Goal: Transaction & Acquisition: Purchase product/service

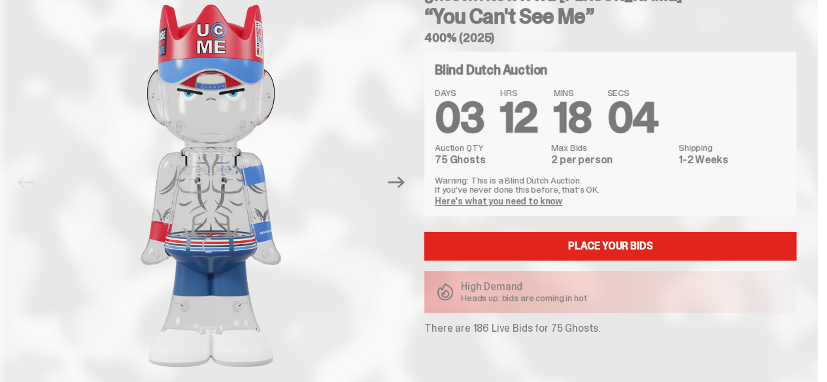
scroll to position [72, 0]
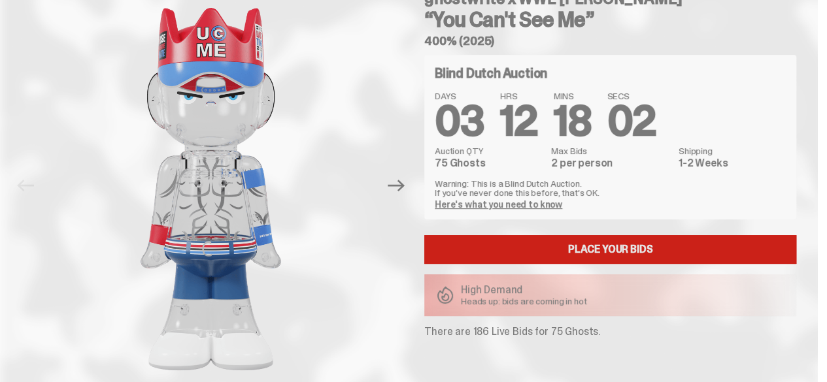
click at [646, 239] on link "Place your Bids" at bounding box center [610, 249] width 372 height 29
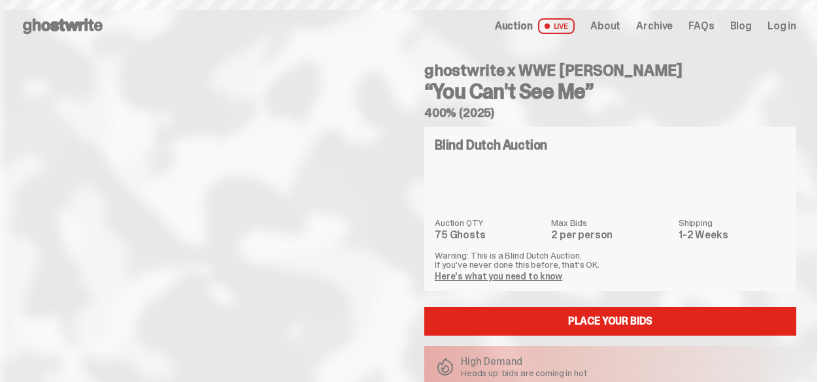
scroll to position [72, 0]
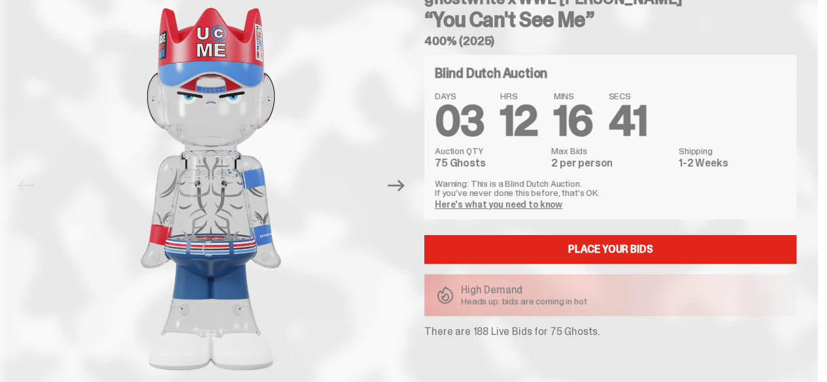
click at [533, 201] on link "Here's what you need to know" at bounding box center [498, 205] width 127 height 12
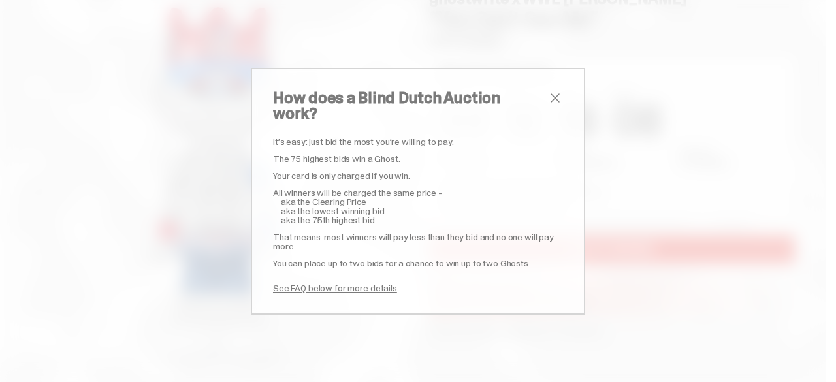
click at [548, 105] on span "close" at bounding box center [556, 98] width 16 height 16
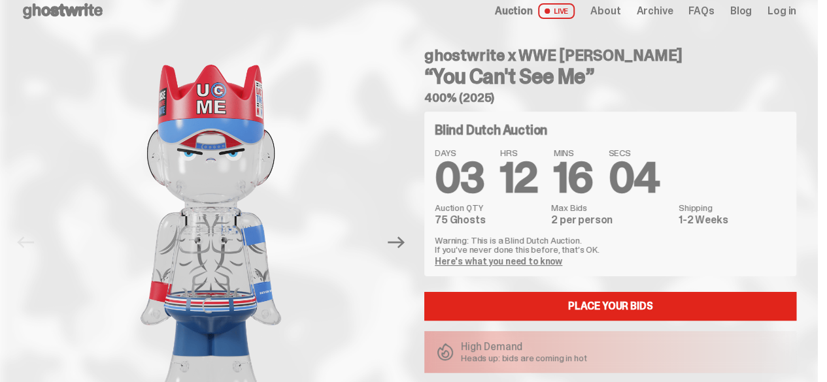
scroll to position [0, 0]
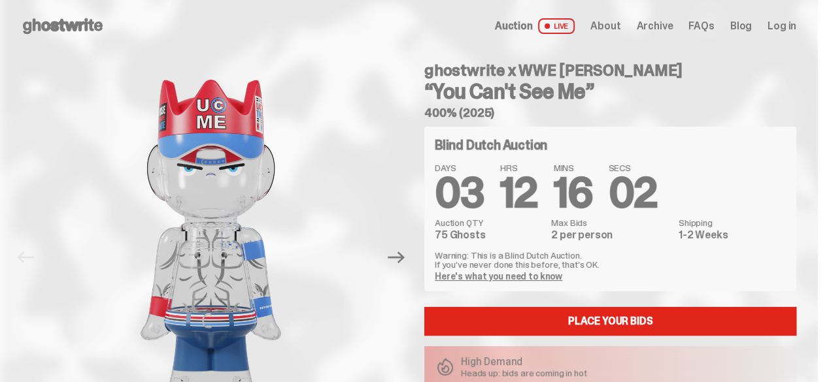
click at [772, 24] on span "Log in" at bounding box center [781, 26] width 29 height 10
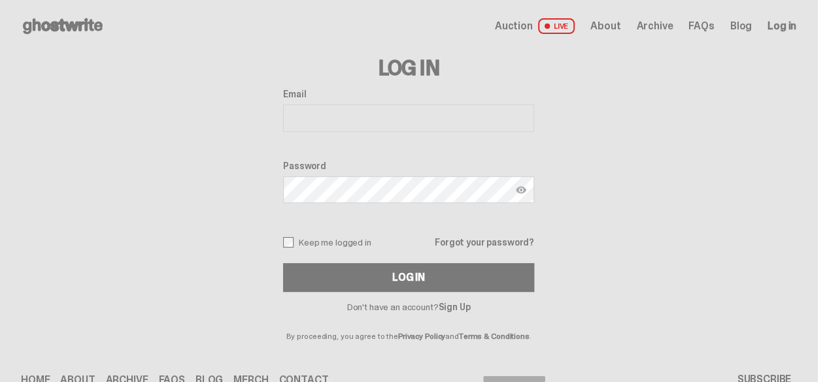
click at [468, 305] on link "Sign Up" at bounding box center [454, 307] width 32 height 12
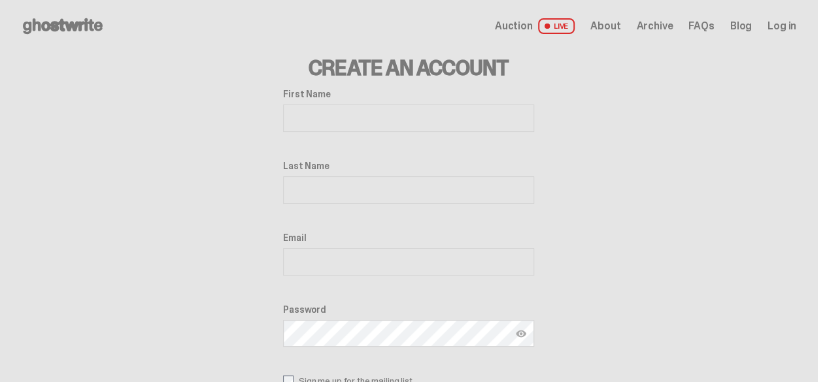
click at [332, 105] on input "First Name" at bounding box center [408, 118] width 251 height 27
type input "*******"
type input "*****"
type input "**********"
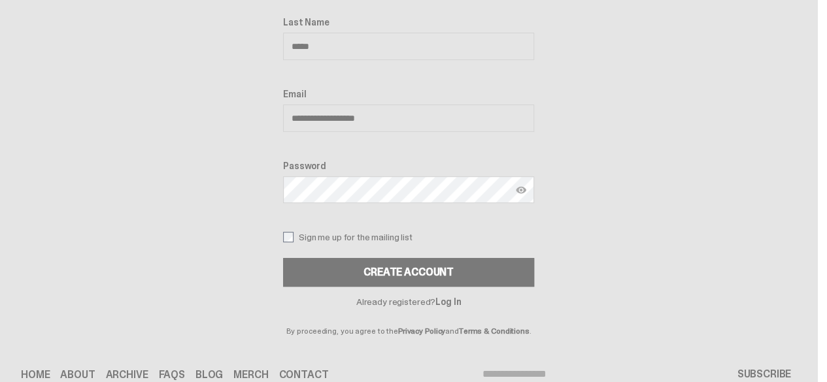
scroll to position [148, 0]
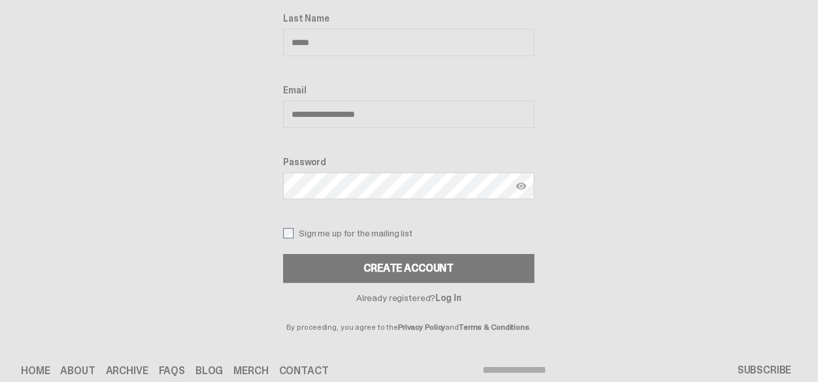
click at [299, 235] on label "Sign me up for the mailing list" at bounding box center [408, 233] width 251 height 10
click at [322, 198] on div "Password" at bounding box center [408, 179] width 251 height 45
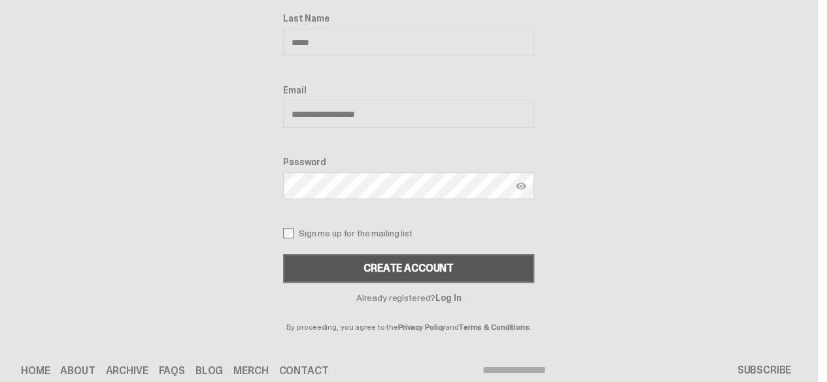
click at [422, 270] on div "Create Account" at bounding box center [408, 268] width 90 height 10
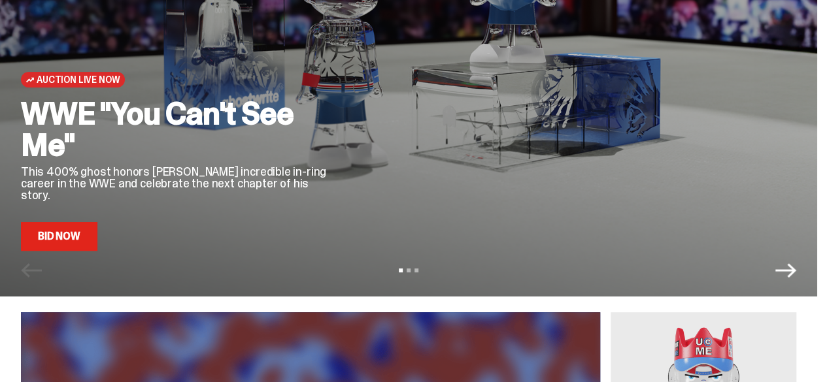
scroll to position [178, 0]
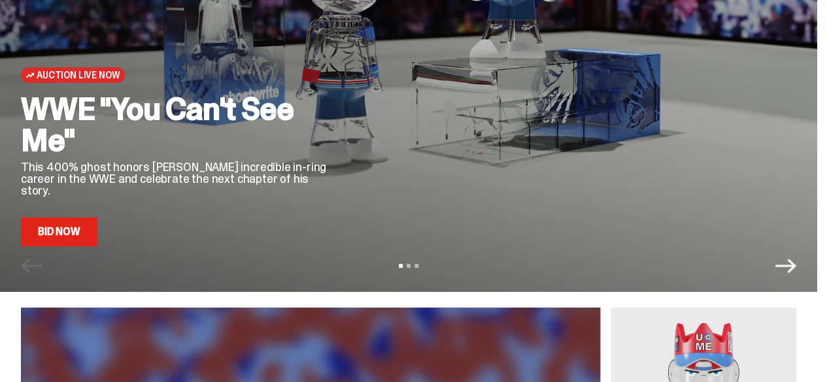
click at [796, 263] on icon "Next" at bounding box center [785, 266] width 21 height 14
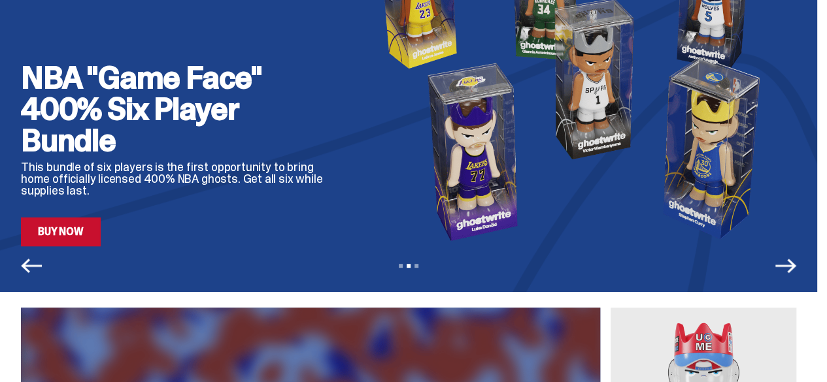
click at [796, 263] on icon "Next" at bounding box center [785, 266] width 21 height 14
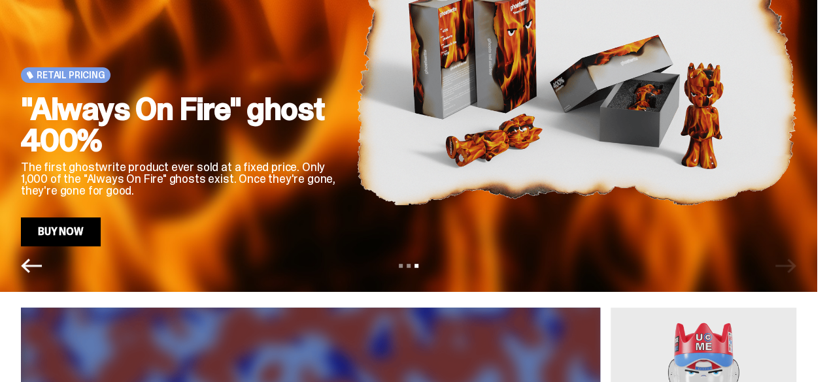
click at [799, 263] on div "View slide 1 View slide 2 View slide 3" at bounding box center [408, 266] width 817 height 21
click at [45, 270] on div "Retail Pricing "Always On Fire" ghost 400% The first ghostwrite product ever so…" at bounding box center [408, 57] width 817 height 470
click at [40, 269] on div "Retail Pricing "Always On Fire" ghost 400% The first ghostwrite product ever so…" at bounding box center [408, 57] width 817 height 470
click at [31, 267] on icon "Previous" at bounding box center [31, 266] width 21 height 21
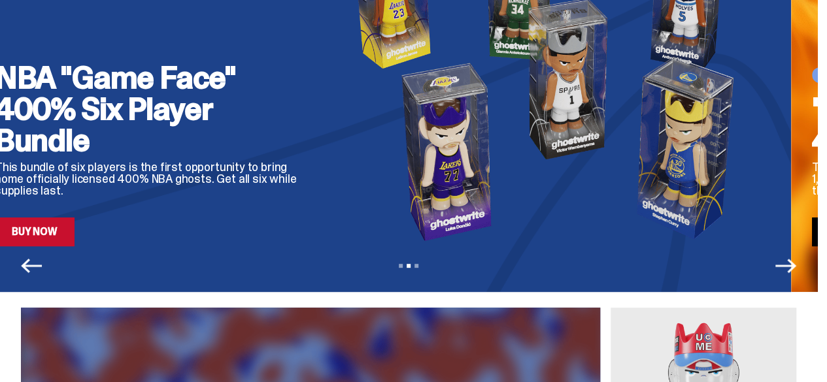
click at [31, 266] on icon "Previous" at bounding box center [31, 266] width 21 height 21
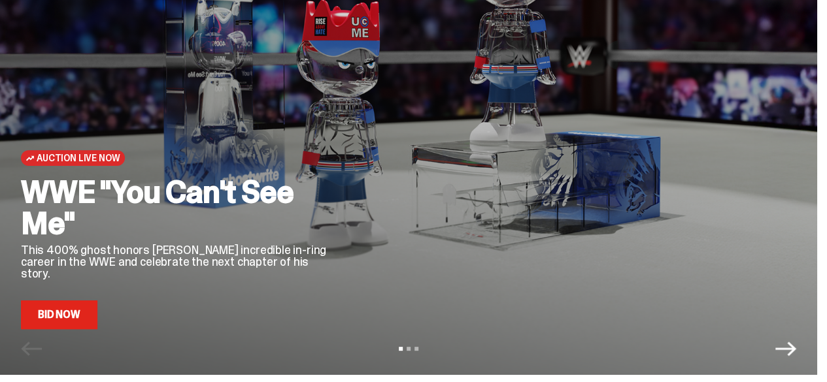
scroll to position [91, 0]
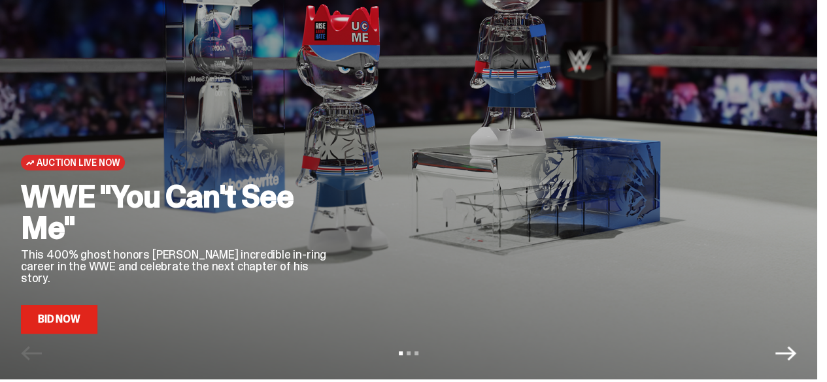
click at [77, 320] on link "Bid Now" at bounding box center [59, 319] width 76 height 29
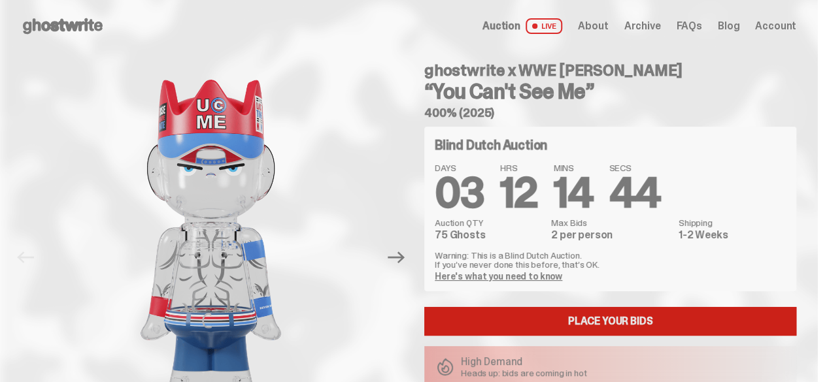
click at [657, 316] on link "Place your Bids" at bounding box center [610, 321] width 372 height 29
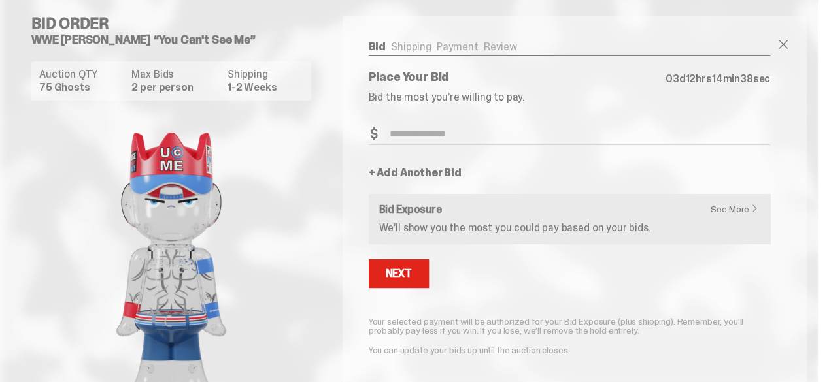
click at [421, 218] on div "See More Bid Exposure We’ll show you the most you could pay based on your bids." at bounding box center [569, 219] width 380 height 29
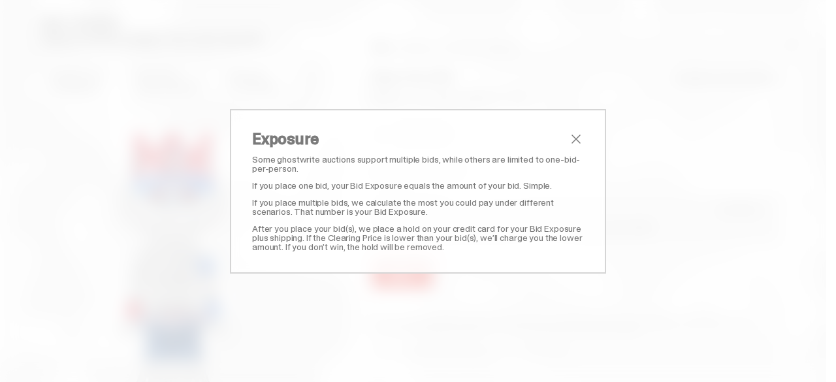
click at [574, 133] on span "close" at bounding box center [577, 139] width 16 height 16
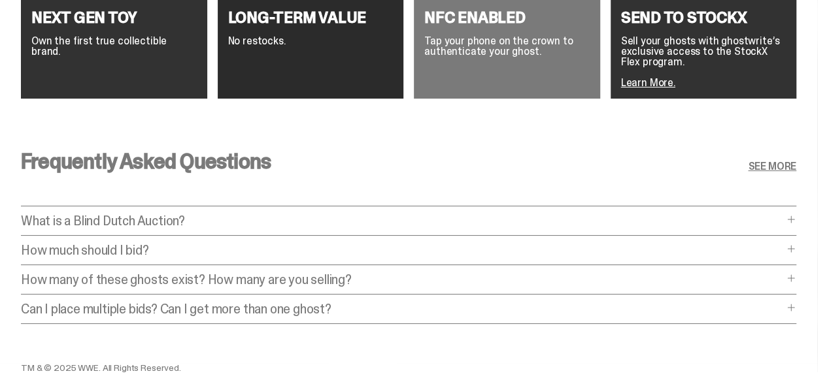
scroll to position [2432, 0]
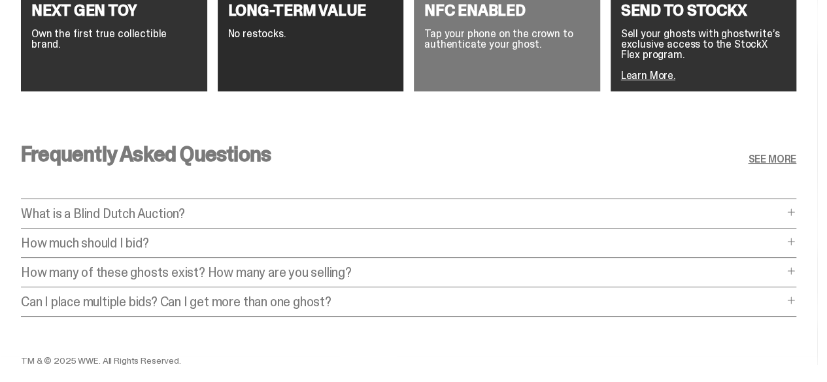
click at [791, 207] on span at bounding box center [790, 212] width 10 height 10
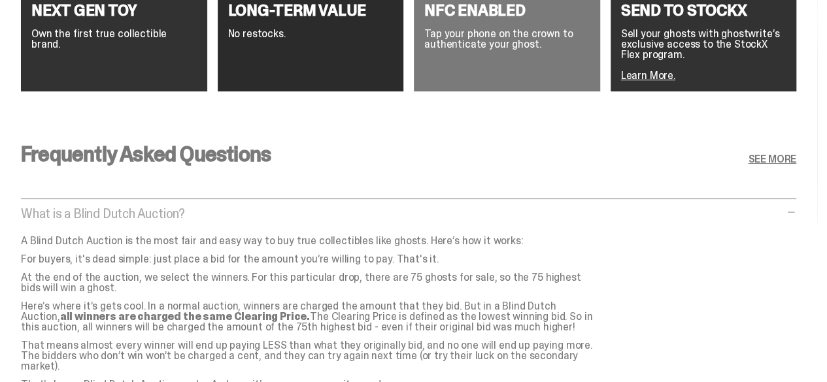
click at [327, 236] on p "A Blind Dutch Auction is the most fair and easy way to buy true collectibles li…" at bounding box center [308, 241] width 575 height 10
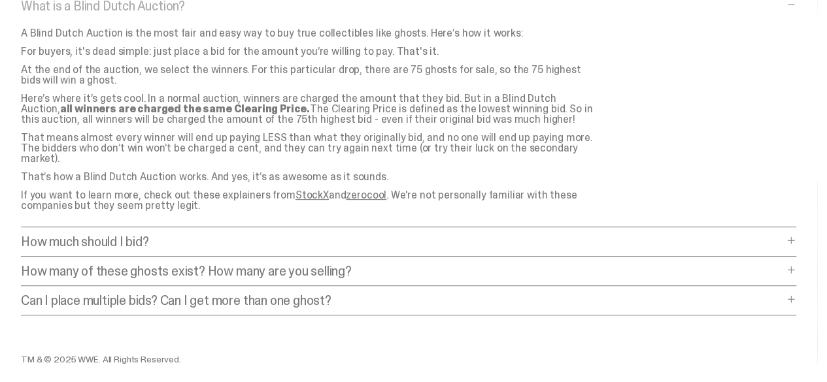
scroll to position [2641, 0]
click at [435, 202] on div "Frequently Asked Questions SEE MORE What is a Blind Dutch Auction? What is a Bl…" at bounding box center [408, 128] width 817 height 450
click at [450, 234] on p "How much should I bid?" at bounding box center [402, 240] width 762 height 13
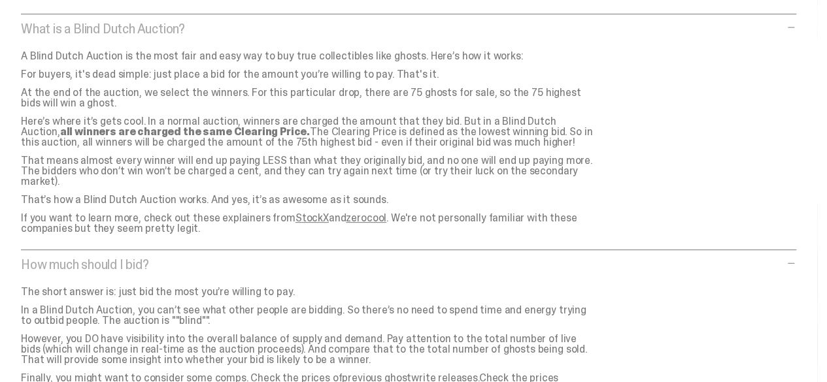
scroll to position [2615, 0]
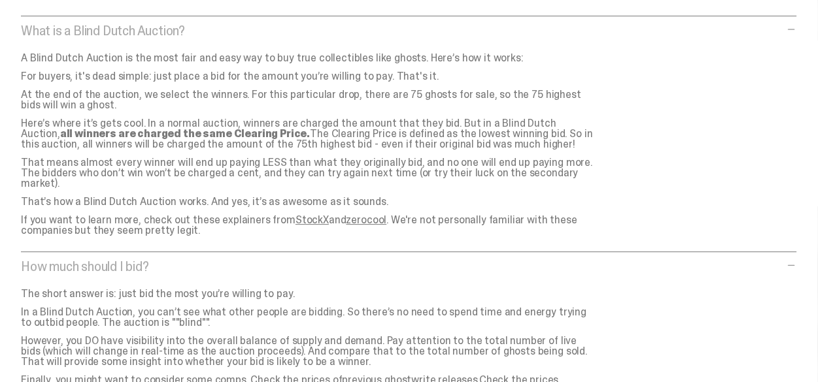
click at [788, 260] on span at bounding box center [790, 265] width 10 height 10
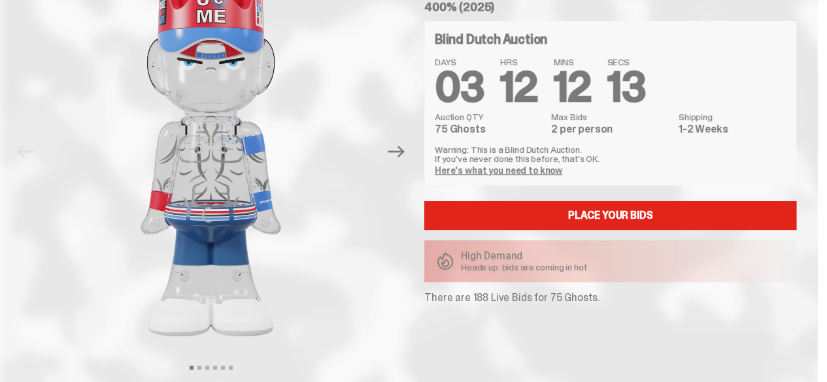
scroll to position [0, 0]
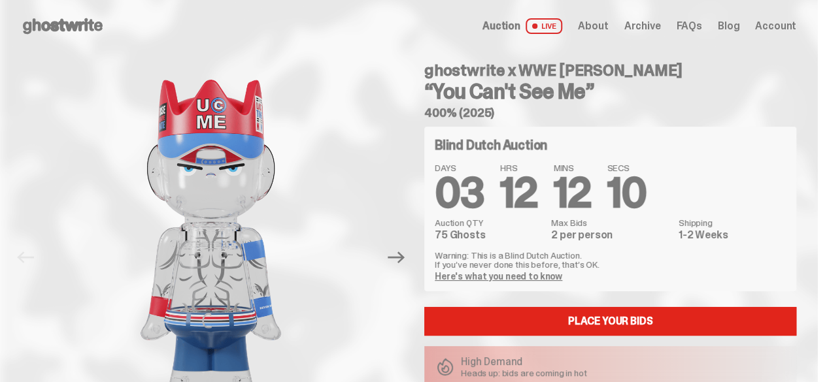
click at [588, 26] on span "About" at bounding box center [593, 26] width 30 height 10
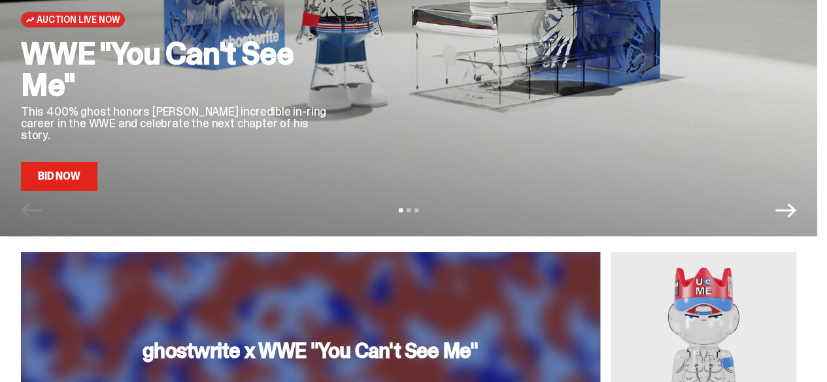
scroll to position [235, 0]
